Goal: Find contact information: Find contact information

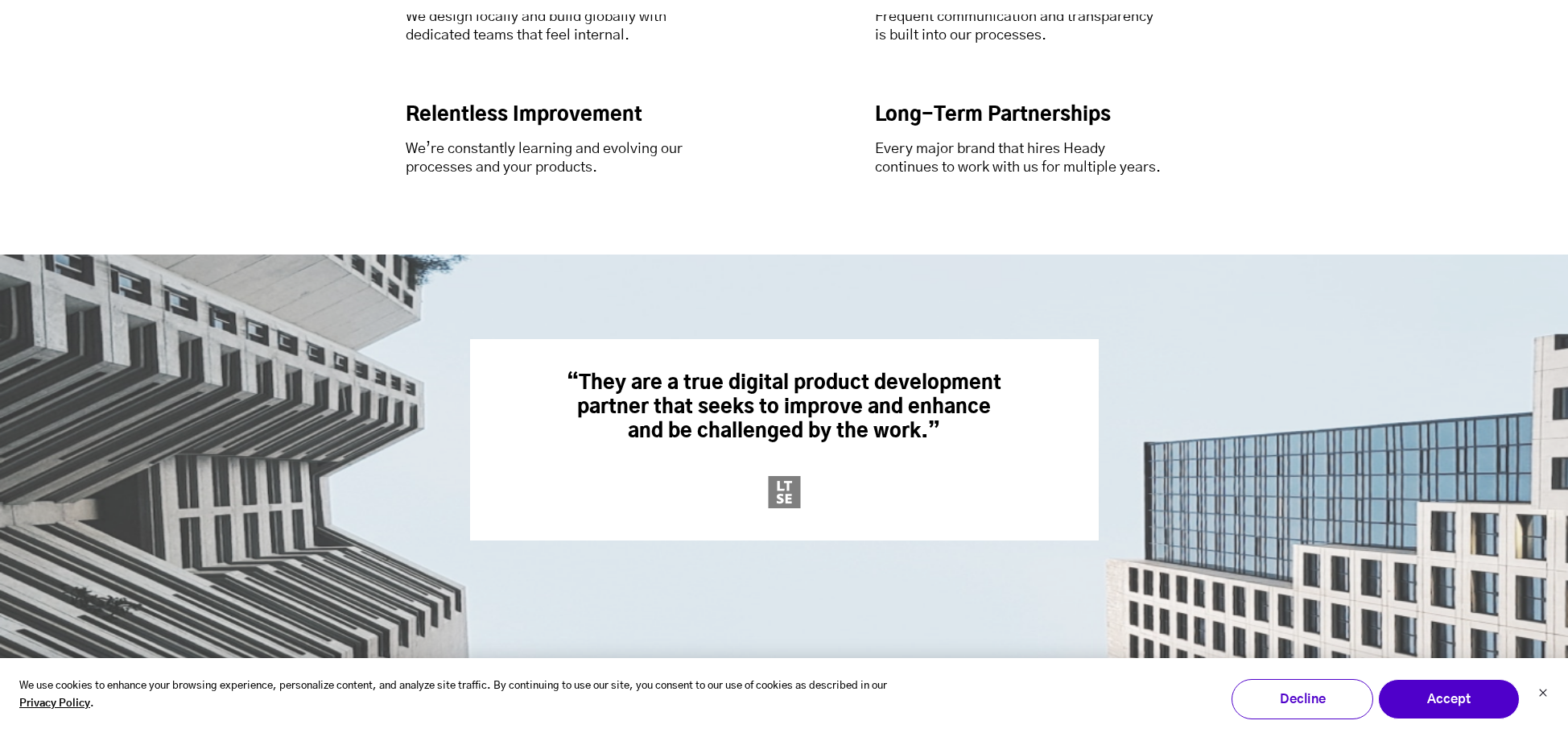
scroll to position [5154, 0]
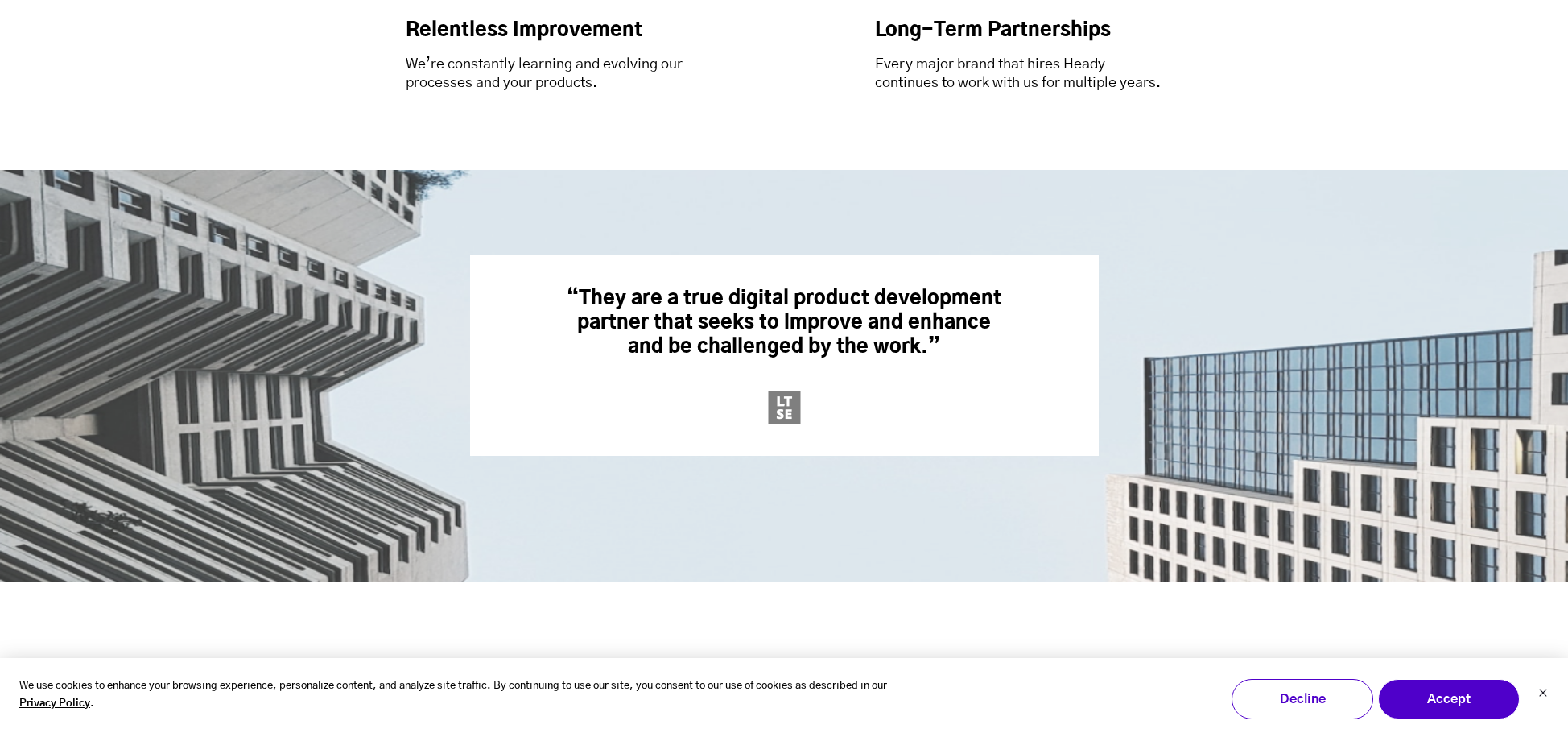
click at [152, 352] on img at bounding box center [784, 526] width 1568 height 713
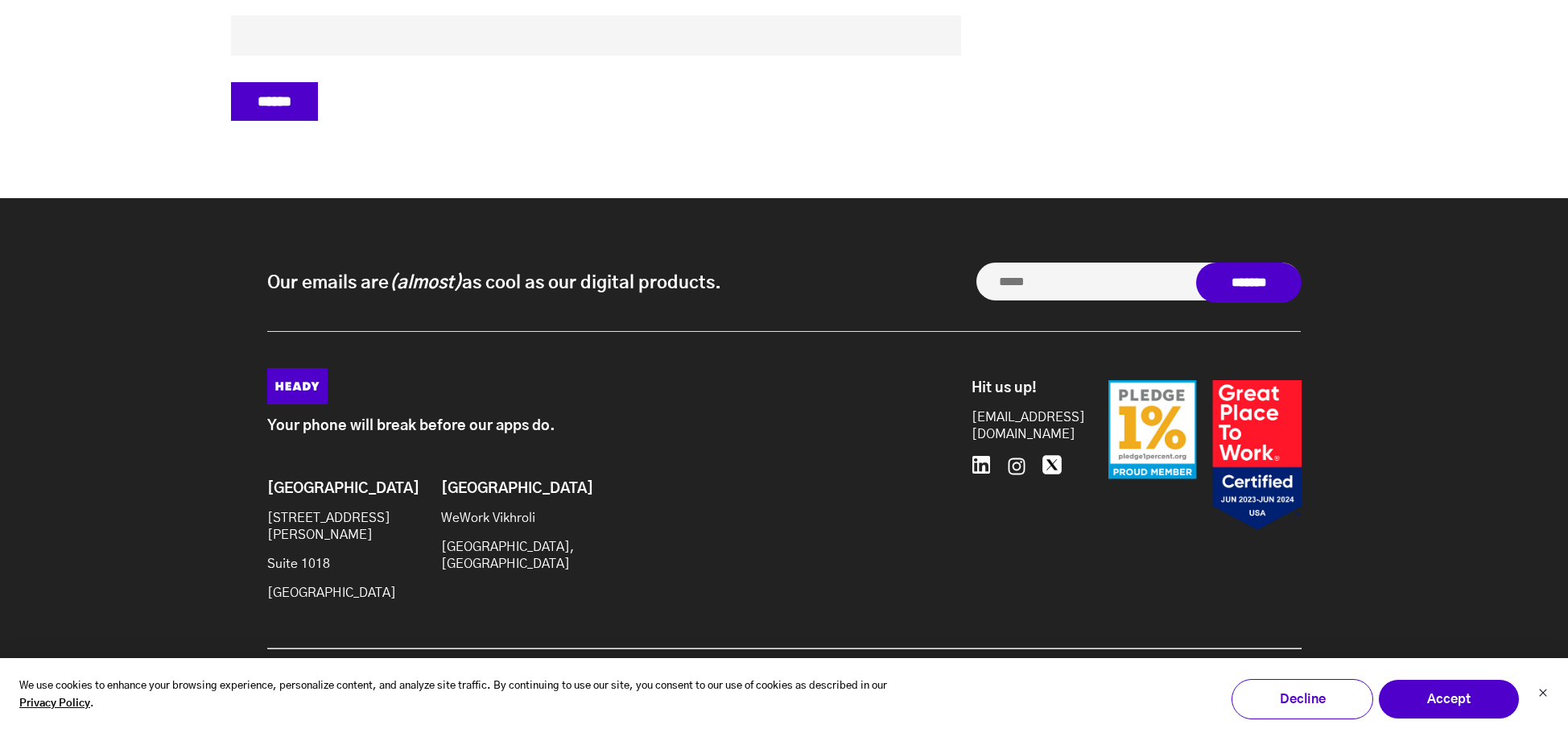
scroll to position [6847, 0]
drag, startPoint x: 379, startPoint y: 586, endPoint x: 270, endPoint y: 528, distance: 123.5
click at [270, 528] on div "Brooklyn 20 Jay St Suite 1018 Brooklyn, NY 11201" at bounding box center [332, 546] width 130 height 134
copy div "20 Jay St Suite 1018 Brooklyn, NY 11201"
